Goal: Task Accomplishment & Management: Use online tool/utility

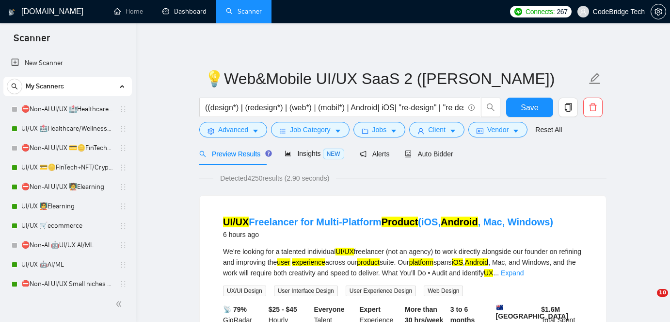
click at [199, 8] on link "Dashboard" at bounding box center [185, 11] width 44 height 8
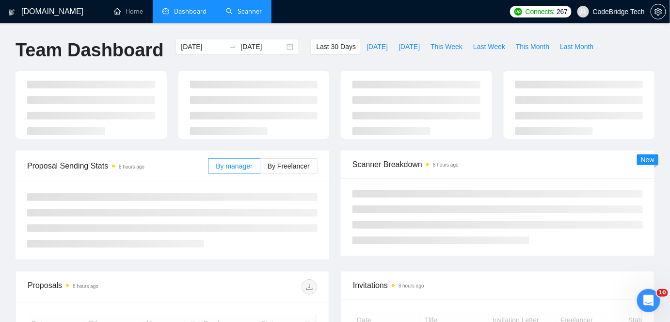
click at [240, 9] on link "Scanner" at bounding box center [244, 11] width 36 height 8
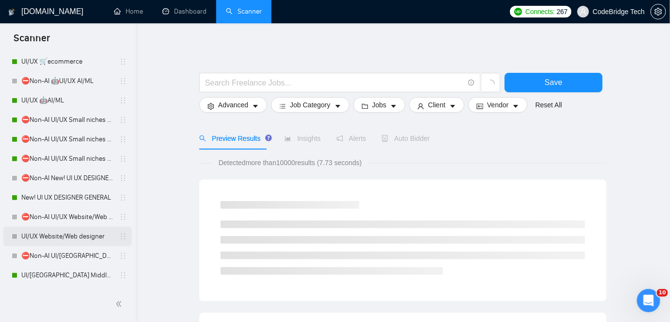
scroll to position [176, 0]
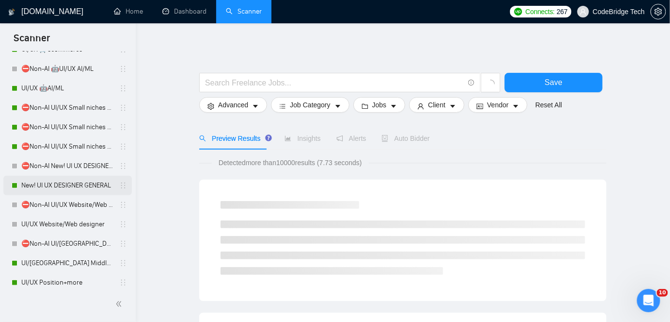
click at [44, 192] on link "New! UI UX DESIGNER GENERAL" at bounding box center [67, 185] width 92 height 19
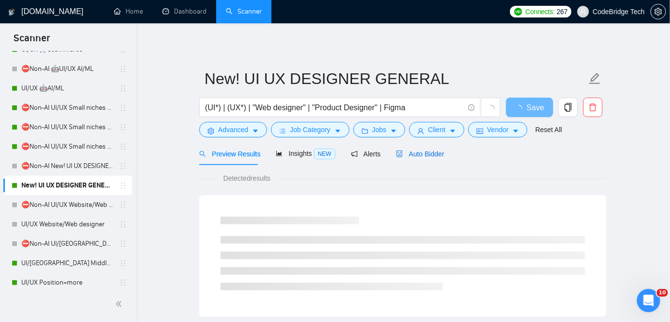
click at [402, 157] on span "Auto Bidder" at bounding box center [420, 154] width 48 height 8
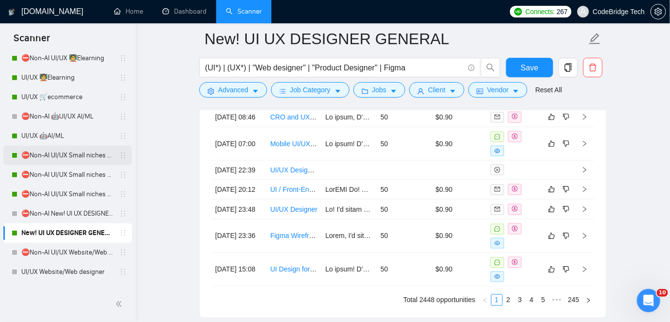
scroll to position [176, 0]
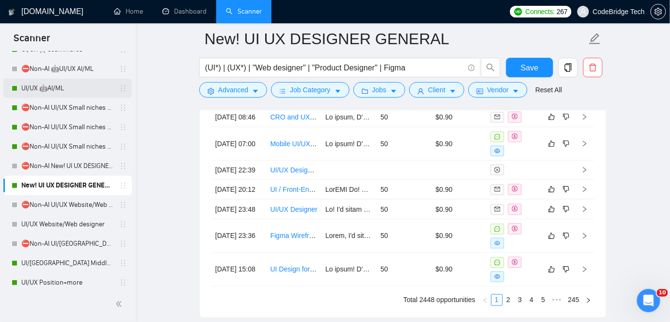
click at [45, 88] on link "UI/UX 🤖AI/ML" at bounding box center [67, 88] width 92 height 19
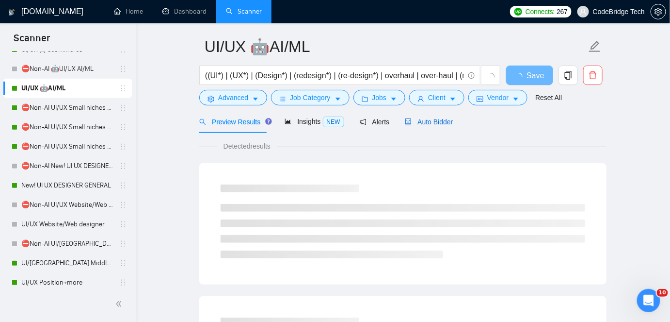
click at [439, 122] on span "Auto Bidder" at bounding box center [429, 122] width 48 height 8
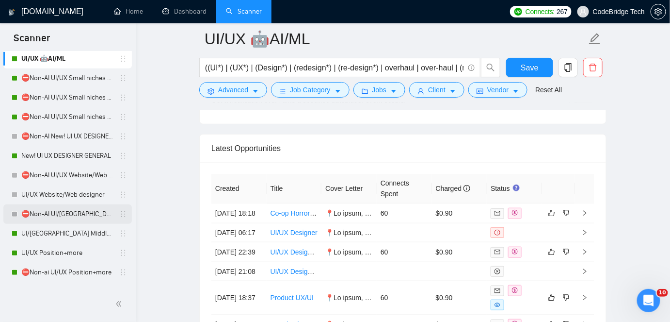
scroll to position [220, 0]
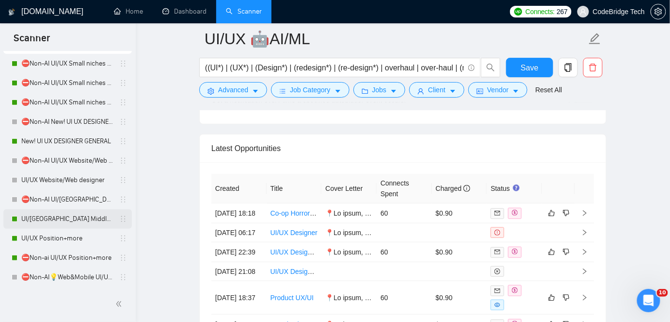
click at [41, 225] on link "UI/[GEOGRAPHIC_DATA] Middle - [GEOGRAPHIC_DATA], [GEOGRAPHIC_DATA], [GEOGRAPHIC…" at bounding box center [67, 218] width 92 height 19
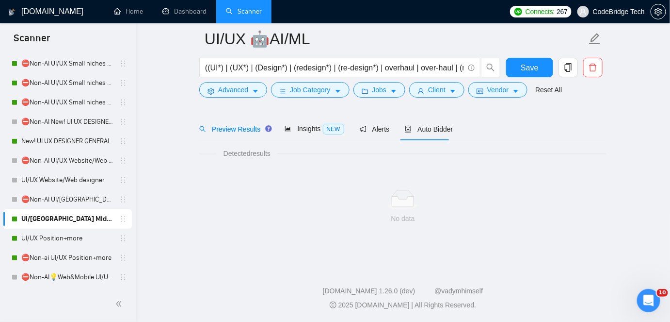
scroll to position [32, 0]
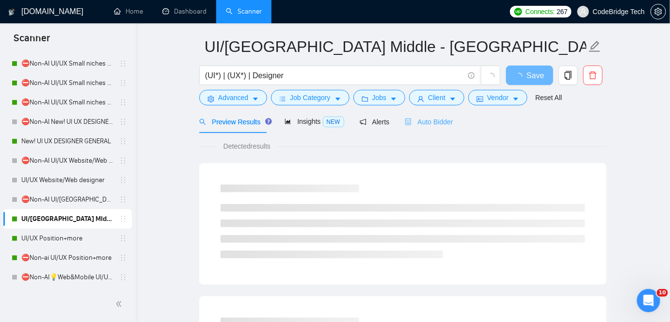
click at [428, 130] on div "Auto Bidder" at bounding box center [429, 121] width 48 height 23
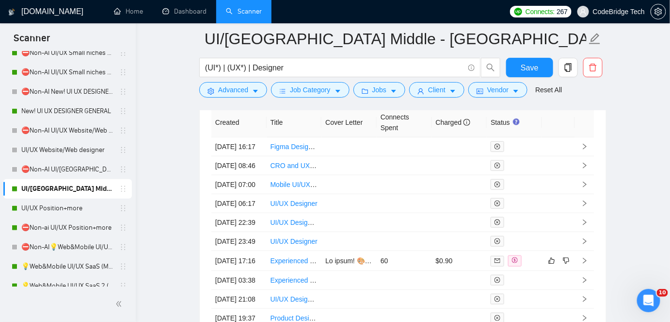
scroll to position [264, 0]
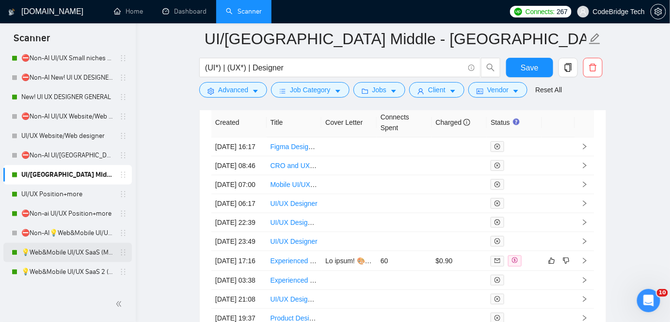
click at [36, 253] on link "💡Web&Mobile UI/UX SaaS (Mariia)" at bounding box center [67, 252] width 92 height 19
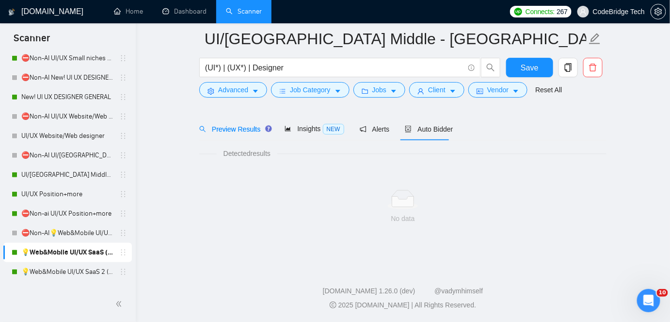
scroll to position [32, 0]
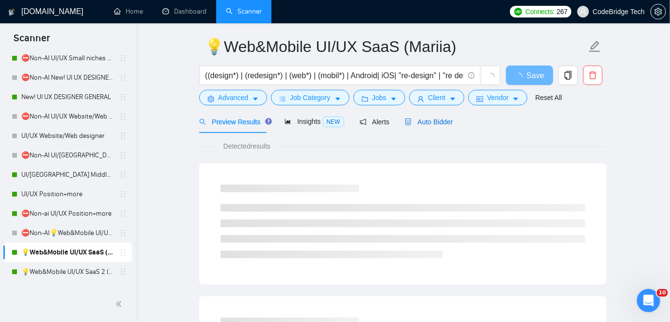
click at [448, 122] on span "Auto Bidder" at bounding box center [429, 122] width 48 height 8
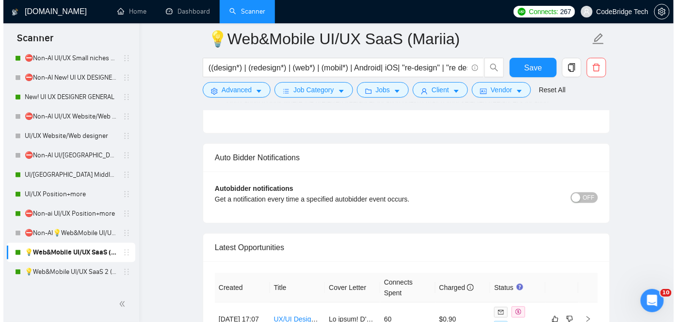
scroll to position [2584, 0]
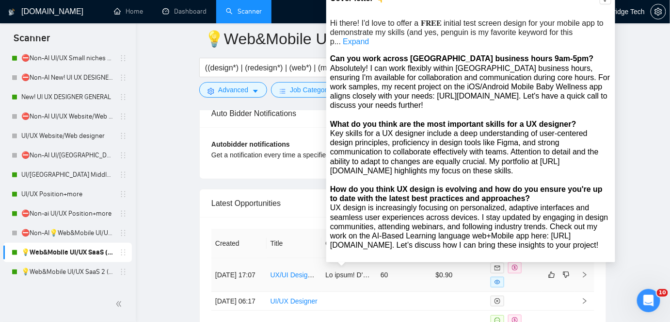
click at [365, 260] on div "Cover letter 👇 Hi there! I'd love to offer a 𝐅𝐑𝐄𝐄 initial test screen design fo…" at bounding box center [470, 126] width 289 height 272
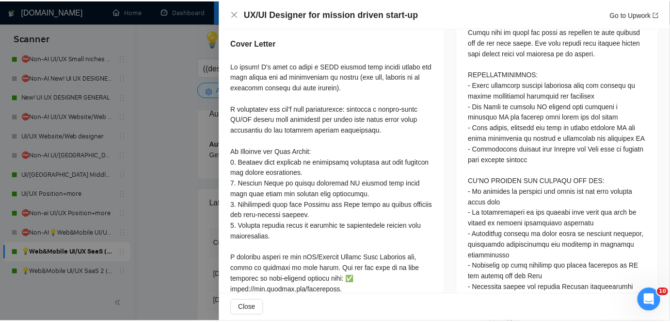
scroll to position [573, 0]
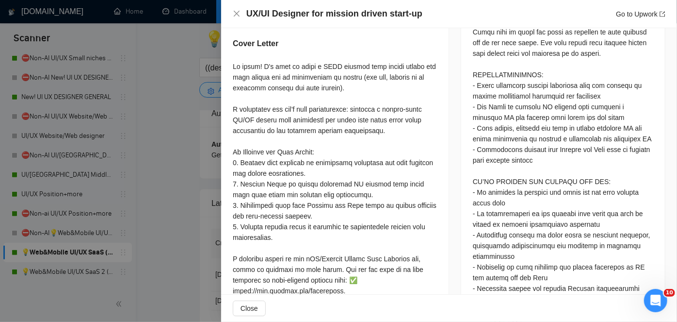
click at [171, 205] on div at bounding box center [338, 161] width 677 height 322
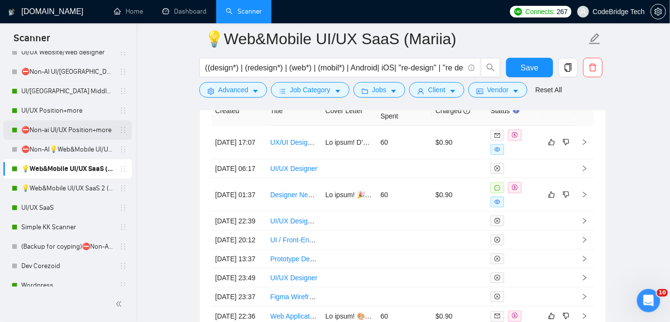
scroll to position [353, 0]
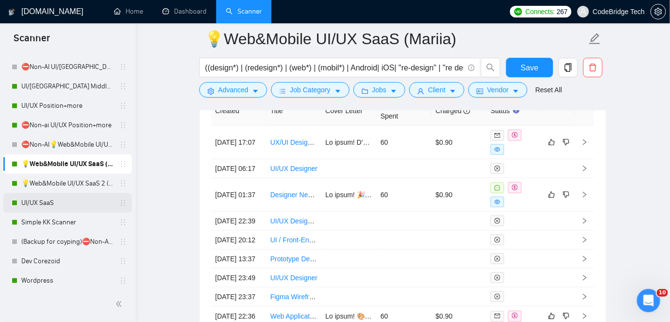
click at [62, 203] on link "UI/UX SaaS" at bounding box center [67, 202] width 92 height 19
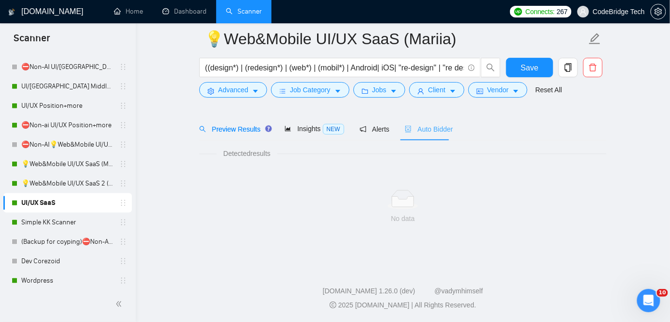
scroll to position [32, 0]
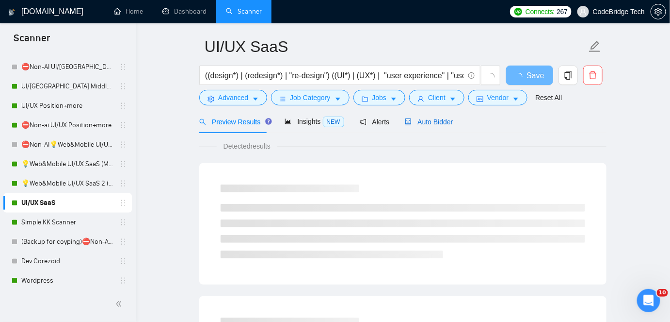
drag, startPoint x: 443, startPoint y: 126, endPoint x: 632, endPoint y: 69, distance: 197.0
click at [443, 126] on div "Auto Bidder" at bounding box center [429, 121] width 48 height 11
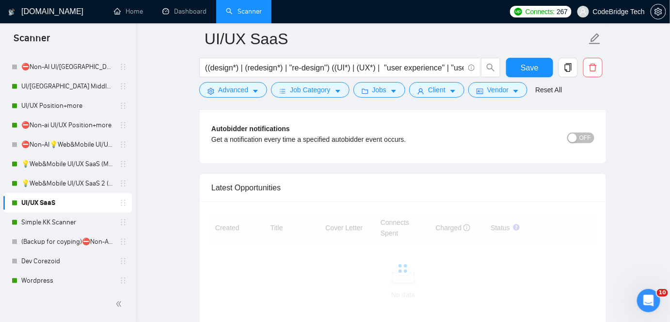
scroll to position [2665, 0]
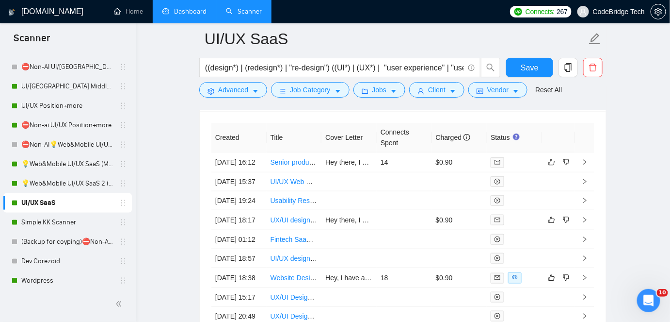
click at [175, 16] on link "Dashboard" at bounding box center [185, 11] width 44 height 8
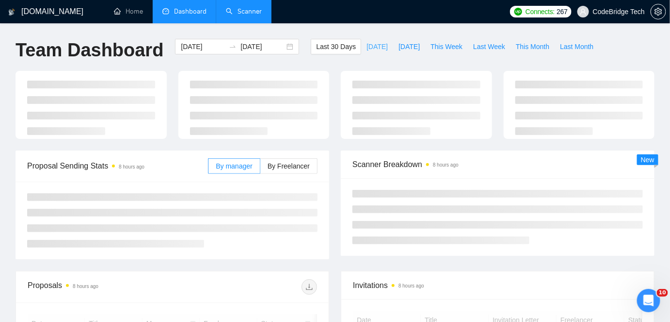
click at [361, 46] on button "[DATE]" at bounding box center [377, 47] width 32 height 16
type input "[DATE]"
